Goal: Obtain resource: Download file/media

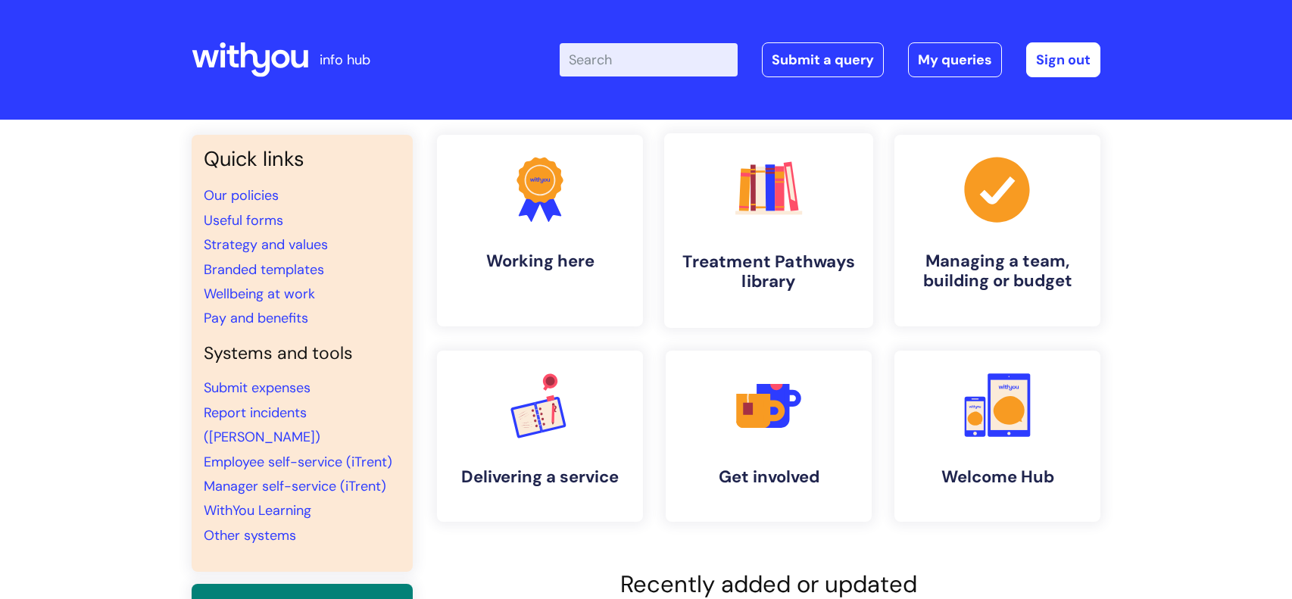
click at [783, 278] on h4 "Treatment Pathways library" at bounding box center [768, 271] width 185 height 41
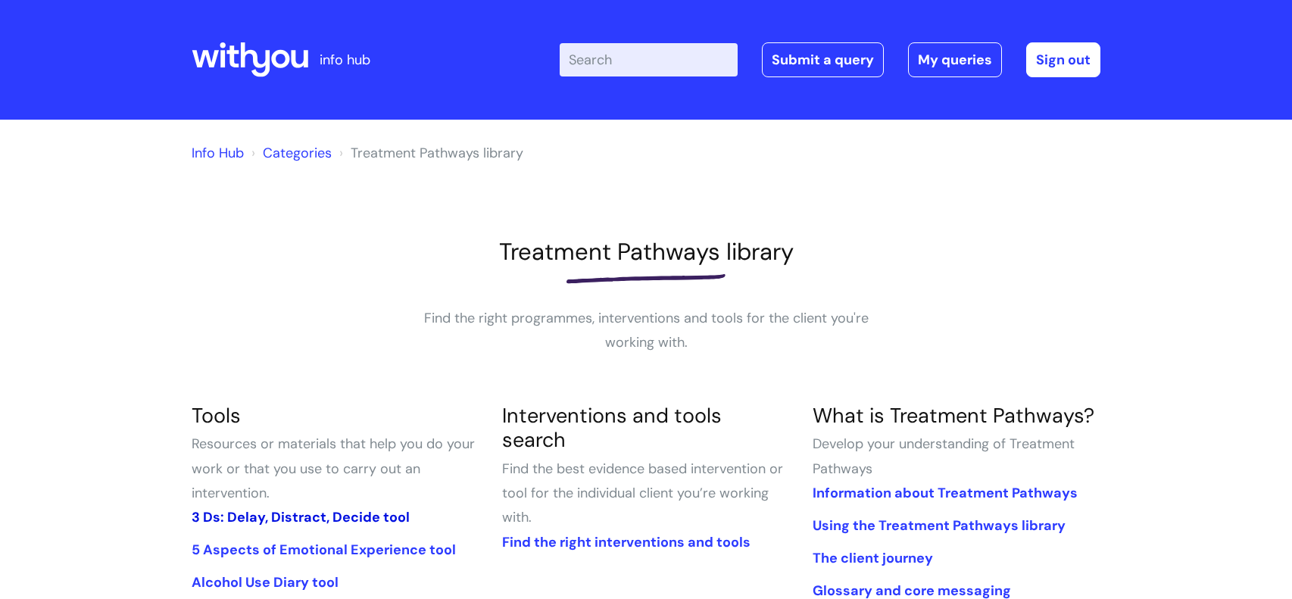
click at [248, 516] on link "3 Ds: Delay, Distract, Decide tool" at bounding box center [301, 517] width 218 height 18
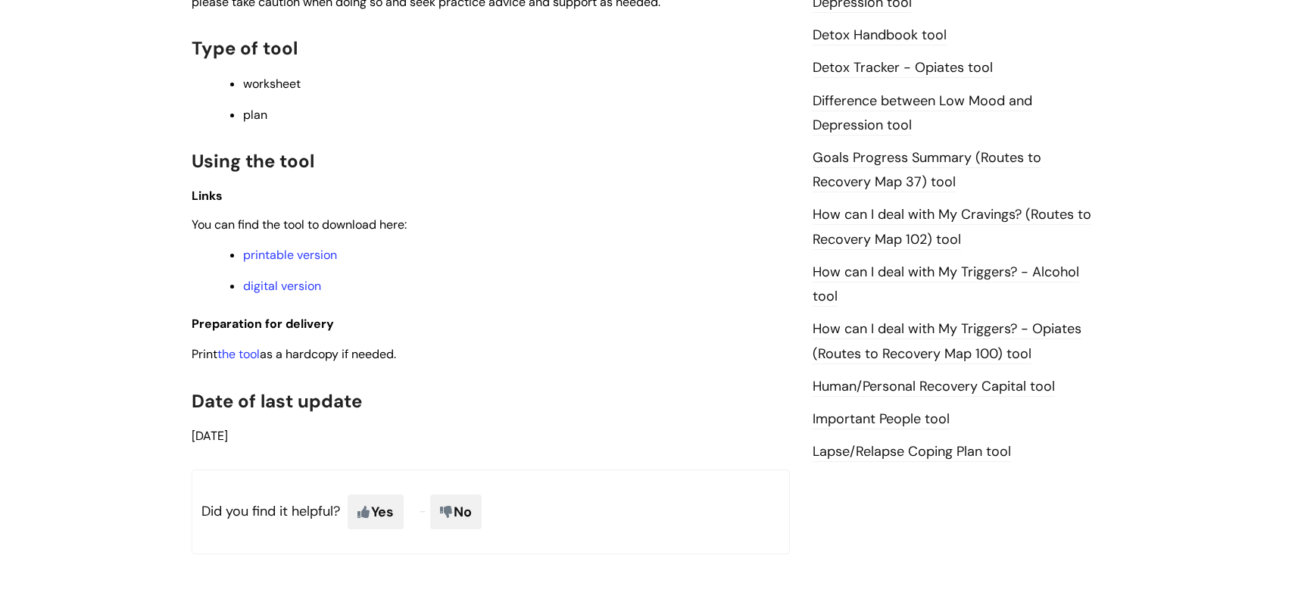
scroll to position [938, 0]
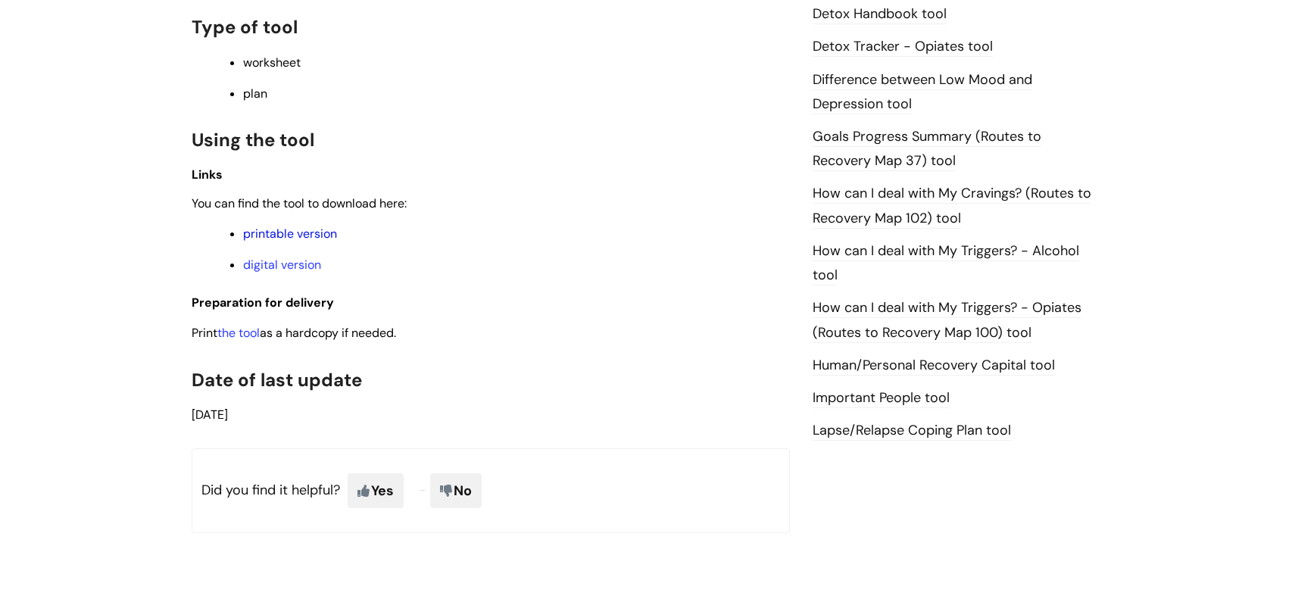
click at [301, 242] on link "printable version" at bounding box center [290, 234] width 94 height 16
